Goal: Task Accomplishment & Management: Use online tool/utility

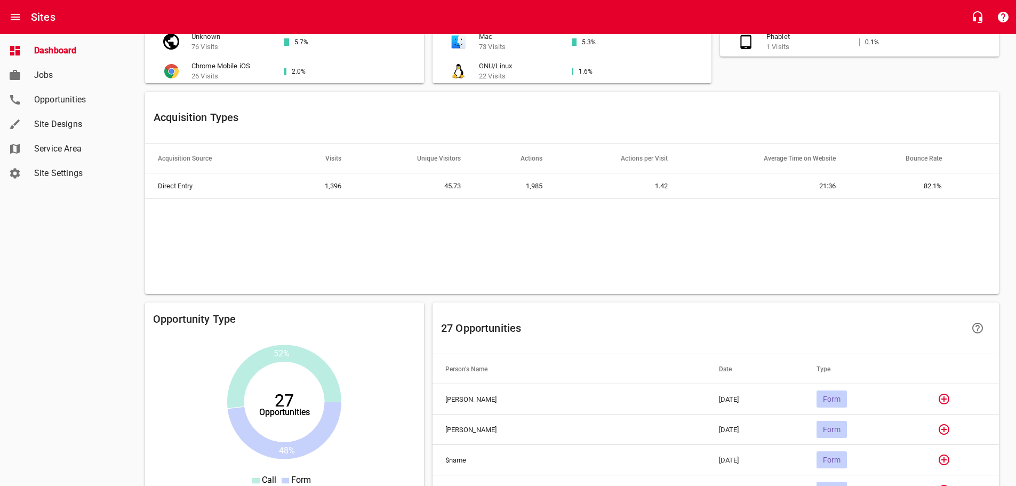
scroll to position [640, 0]
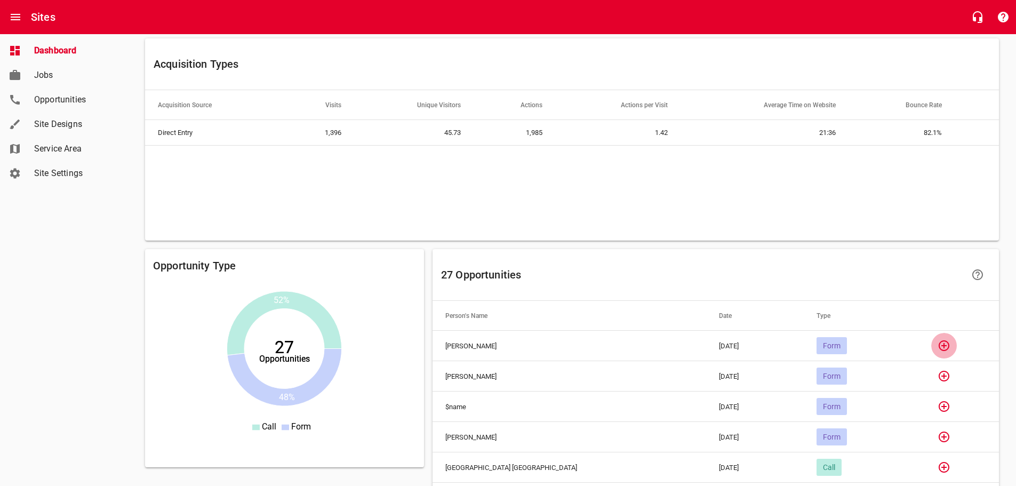
click at [938, 343] on icon "button" at bounding box center [944, 345] width 13 height 13
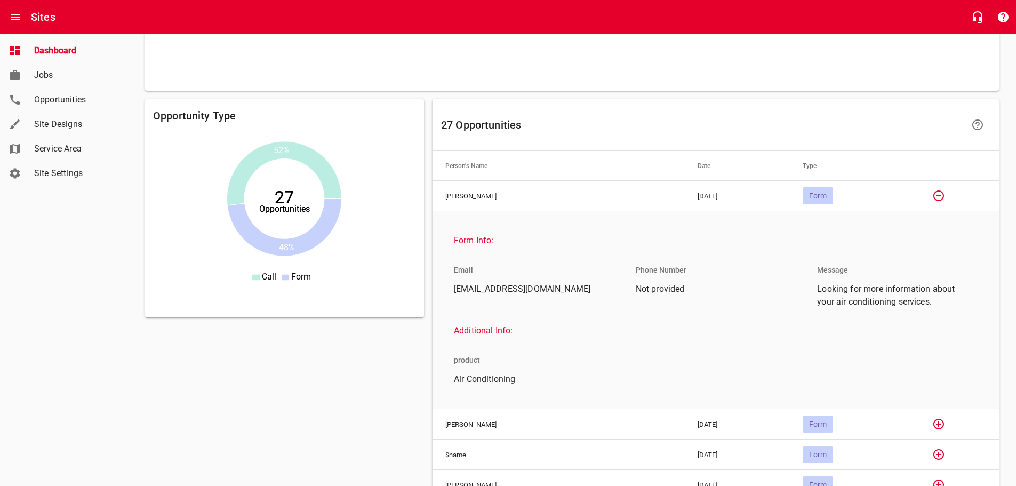
scroll to position [800, 0]
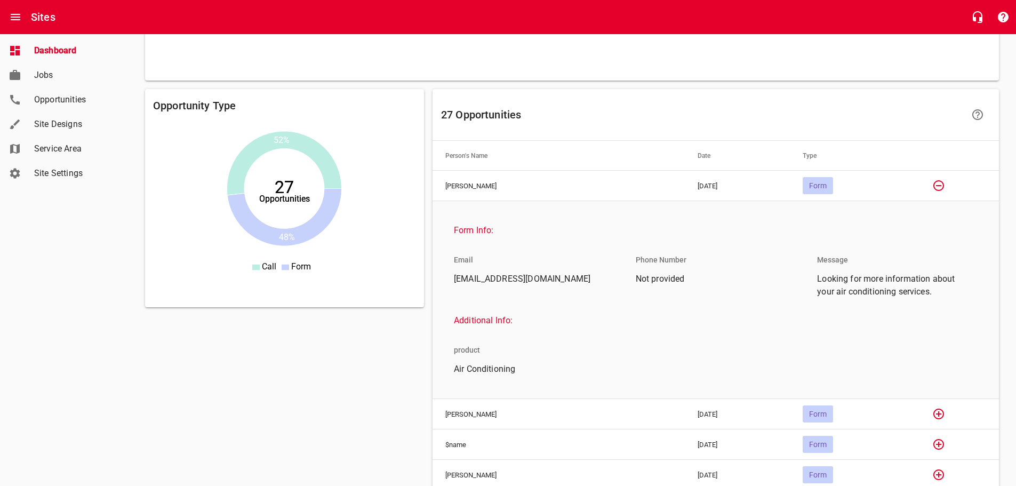
click at [933, 189] on icon "button" at bounding box center [939, 185] width 13 height 13
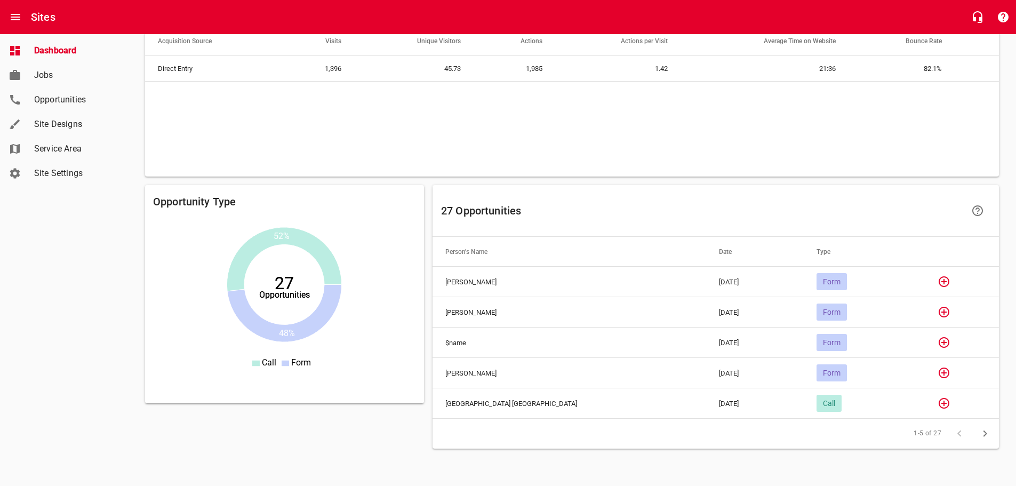
scroll to position [706, 0]
click at [938, 315] on icon "button" at bounding box center [944, 312] width 13 height 13
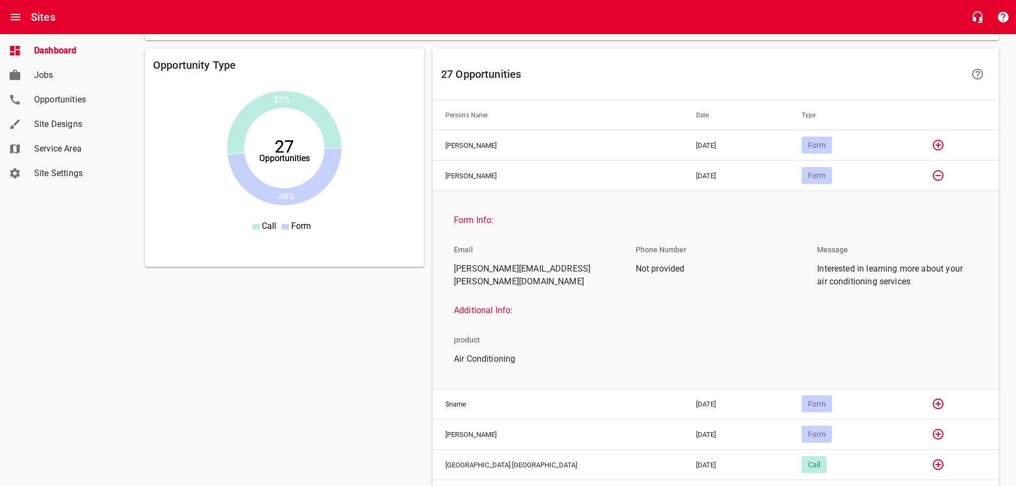
scroll to position [867, 0]
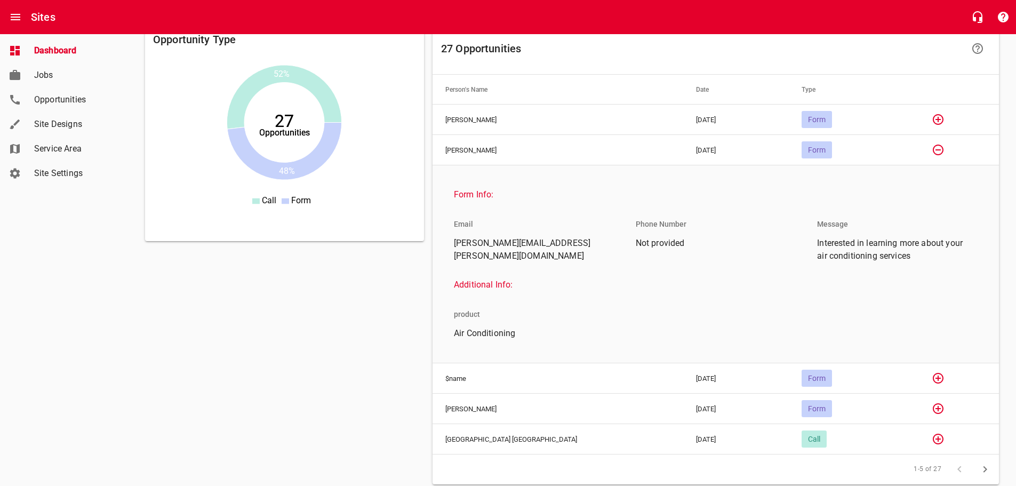
click at [933, 155] on icon "button" at bounding box center [938, 150] width 11 height 11
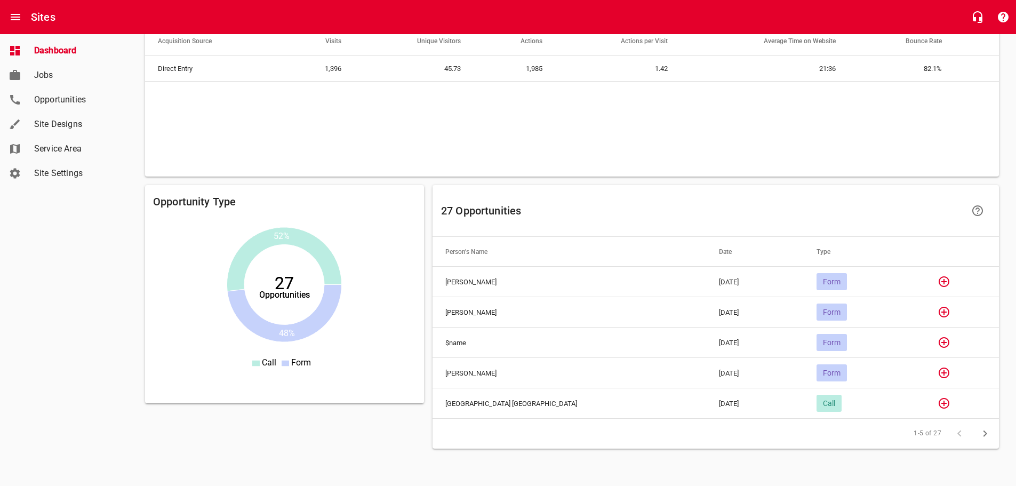
scroll to position [706, 0]
